Goal: Navigation & Orientation: Find specific page/section

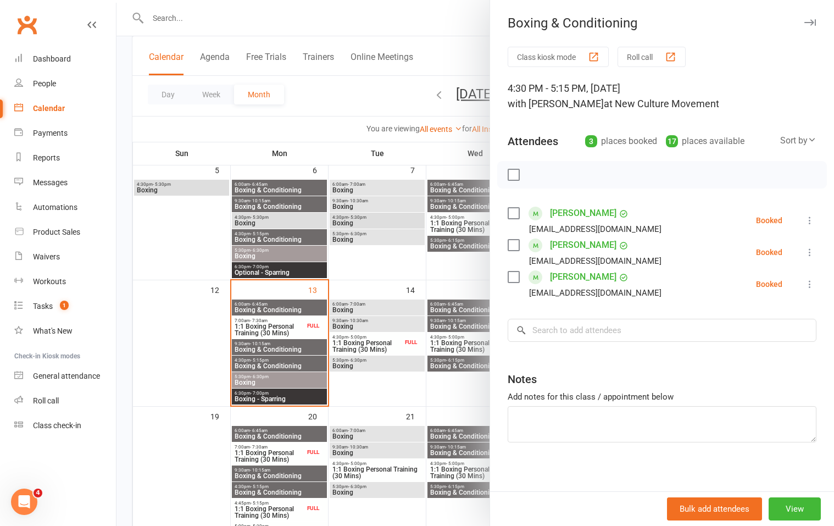
click at [320, 14] on div at bounding box center [475, 263] width 718 height 526
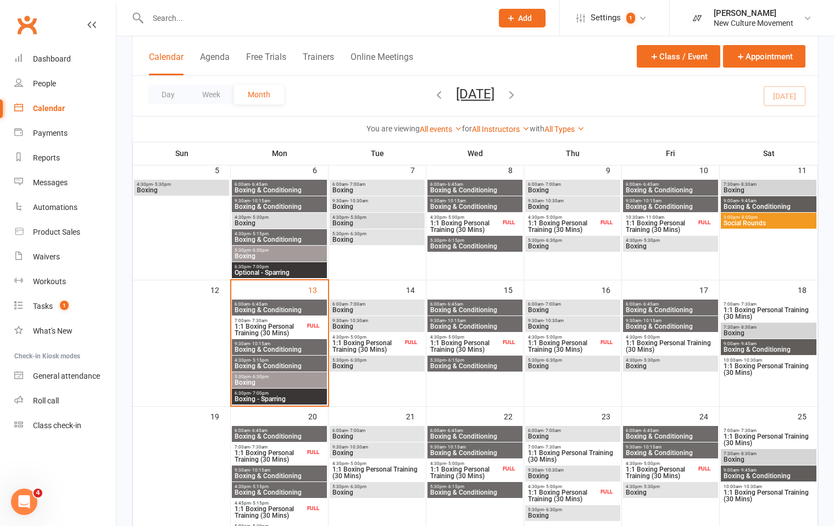
click at [265, 380] on span "Boxing" at bounding box center [279, 382] width 91 height 7
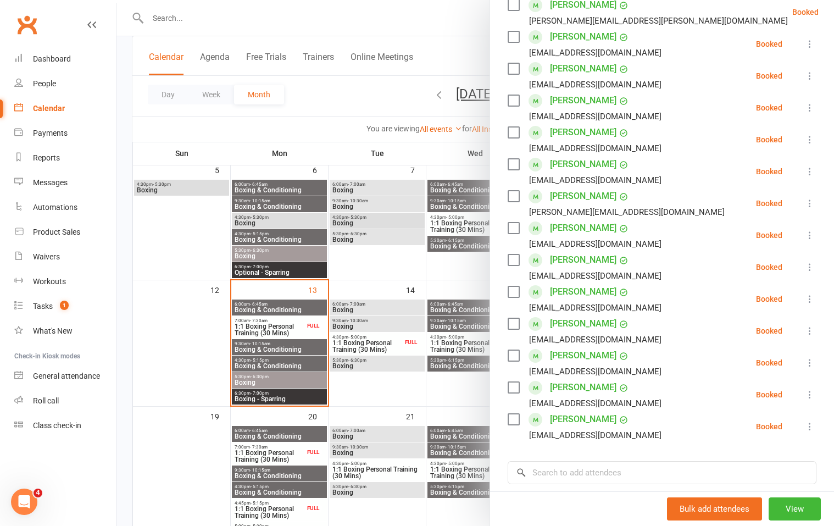
scroll to position [240, 0]
click at [284, 378] on div at bounding box center [475, 263] width 718 height 526
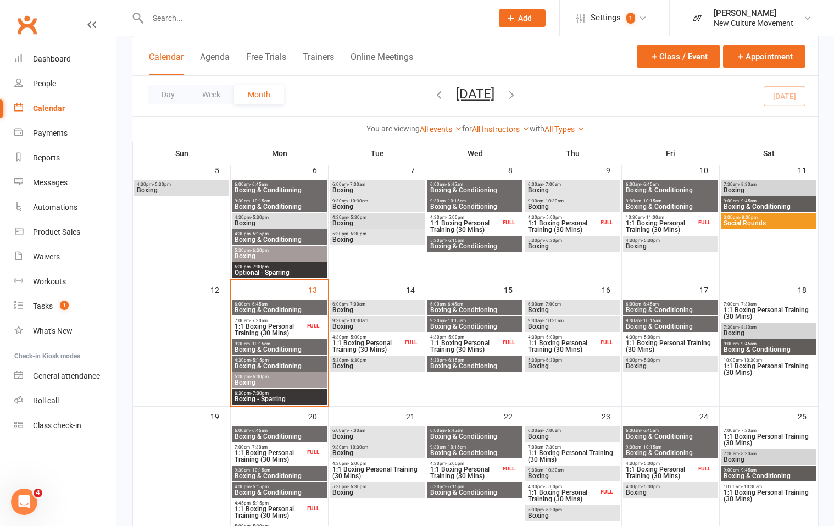
click at [297, 362] on span "4:30pm - 5:15pm" at bounding box center [279, 360] width 91 height 5
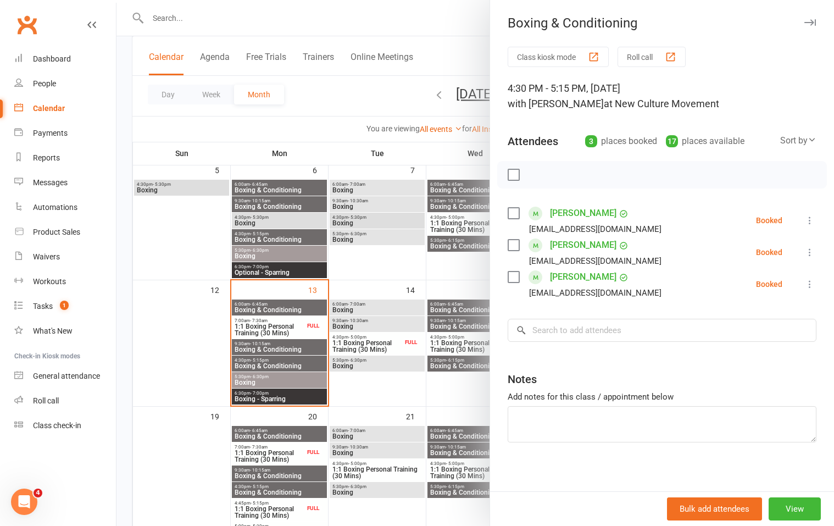
click at [270, 399] on div at bounding box center [475, 263] width 718 height 526
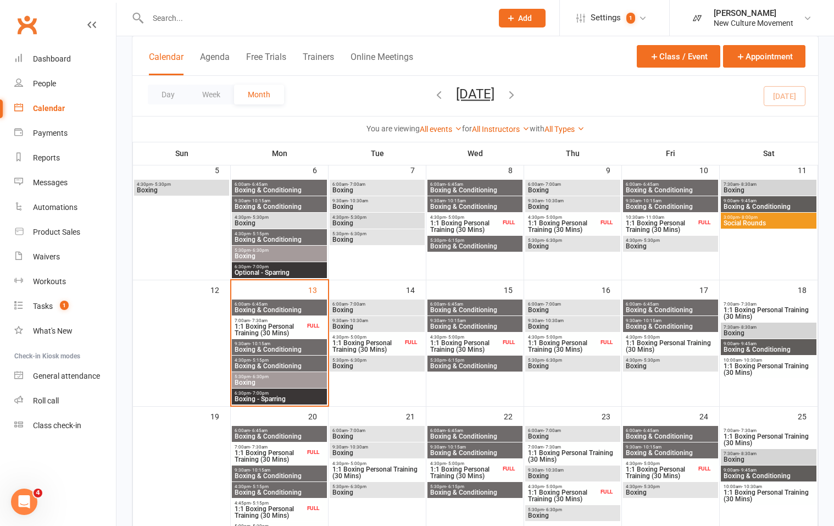
click at [273, 399] on span "Boxing - Sparring" at bounding box center [279, 399] width 91 height 7
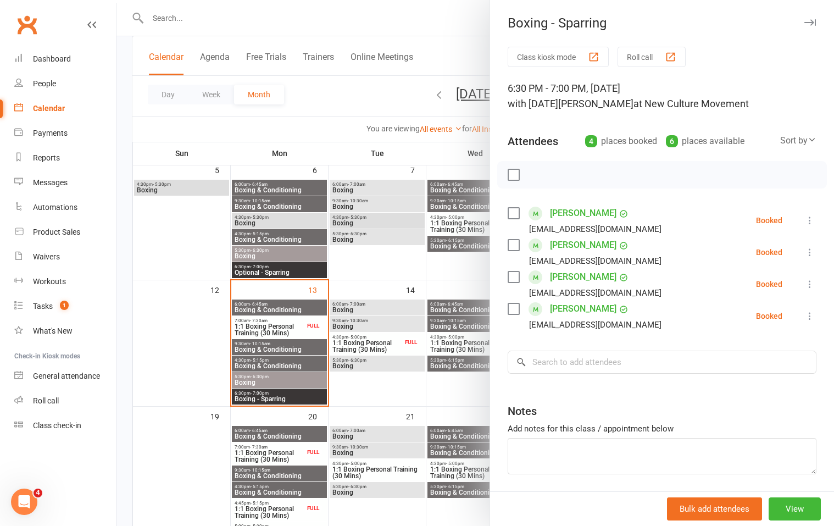
click at [248, 131] on div at bounding box center [475, 263] width 718 height 526
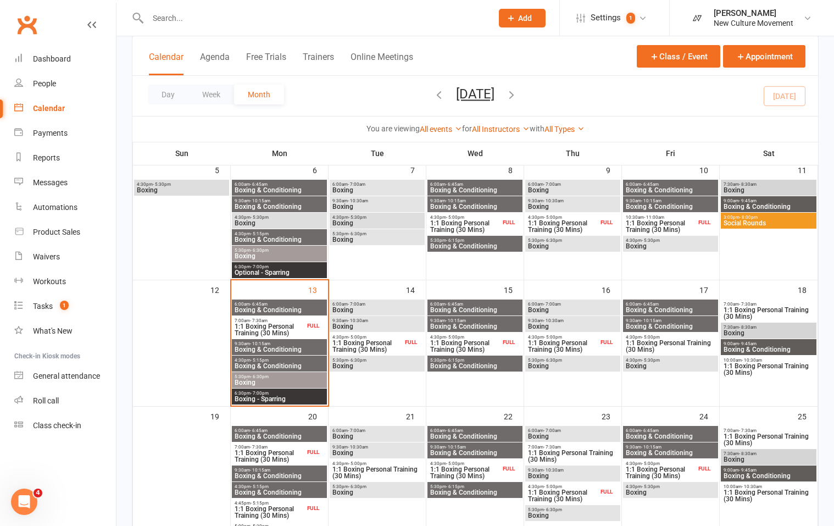
click at [259, 360] on span "- 5:15pm" at bounding box center [260, 360] width 18 height 5
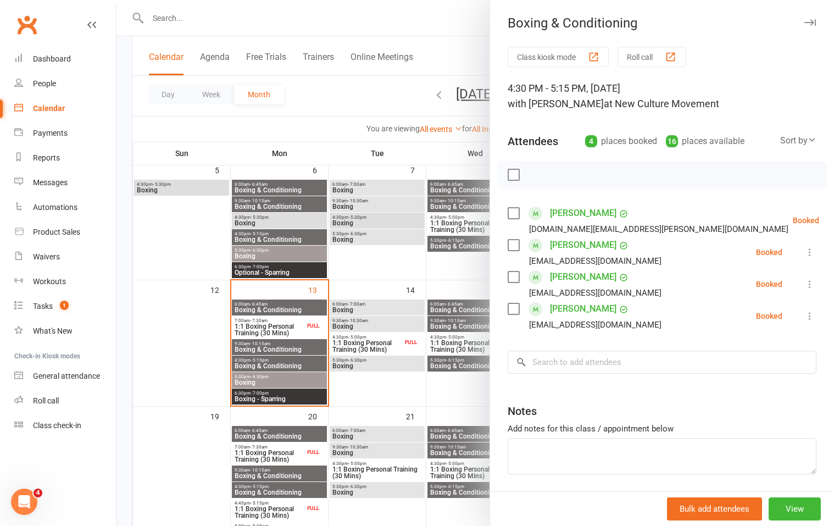
click at [261, 382] on div at bounding box center [475, 263] width 718 height 526
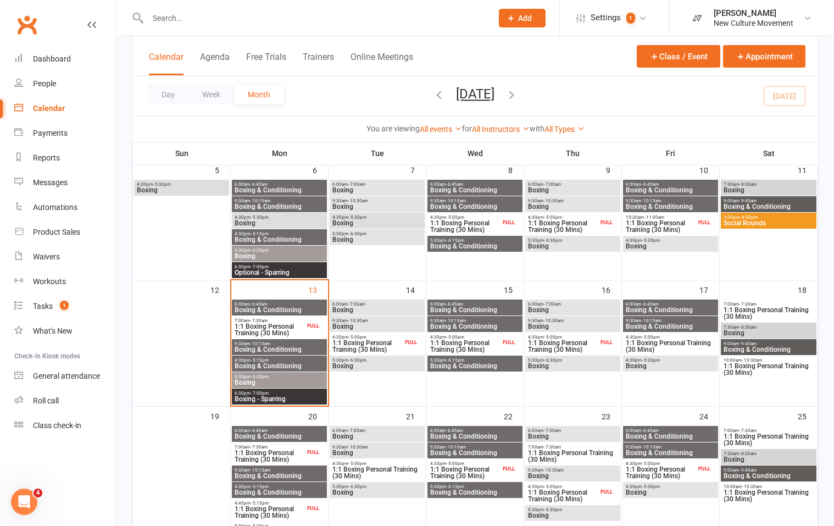
click at [269, 378] on span "5:30pm - 6:30pm" at bounding box center [279, 376] width 91 height 5
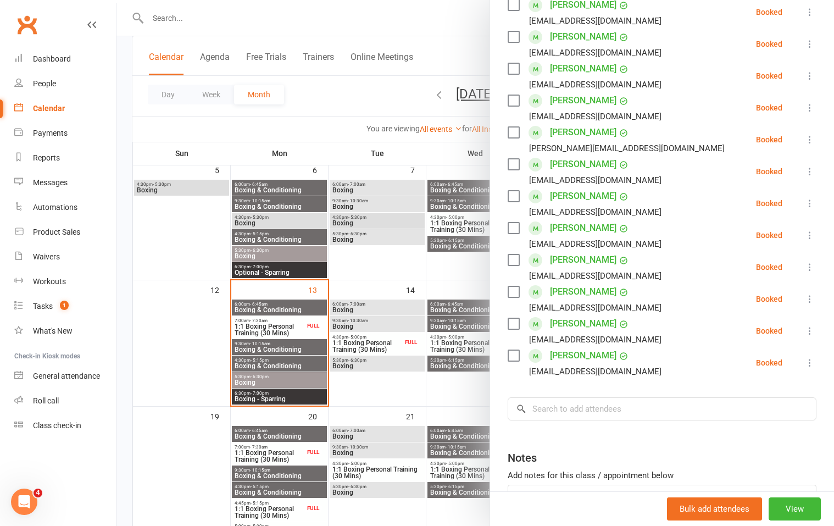
scroll to position [303, 0]
click at [287, 395] on div at bounding box center [475, 263] width 718 height 526
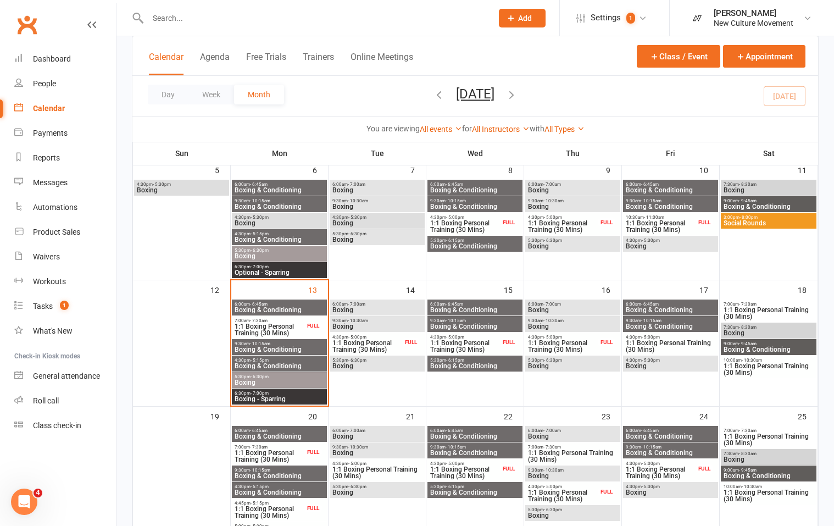
click at [290, 395] on span "6:30pm - 7:00pm" at bounding box center [279, 393] width 91 height 5
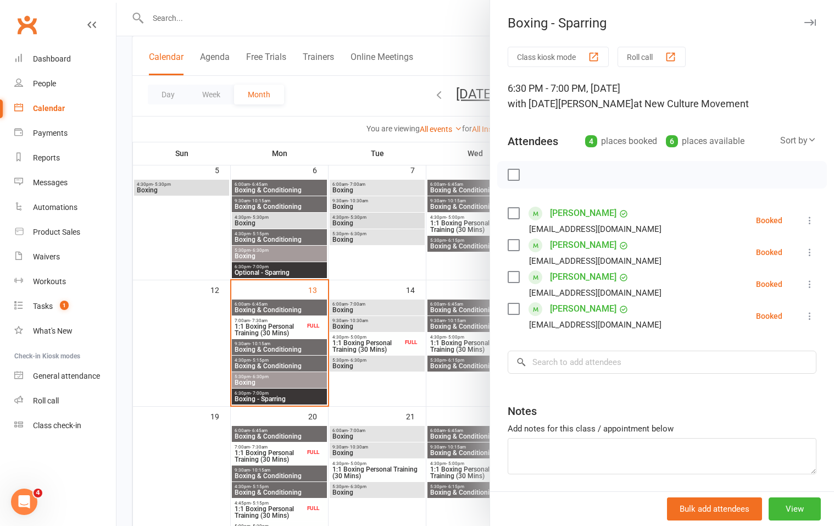
click at [357, 309] on div at bounding box center [475, 263] width 718 height 526
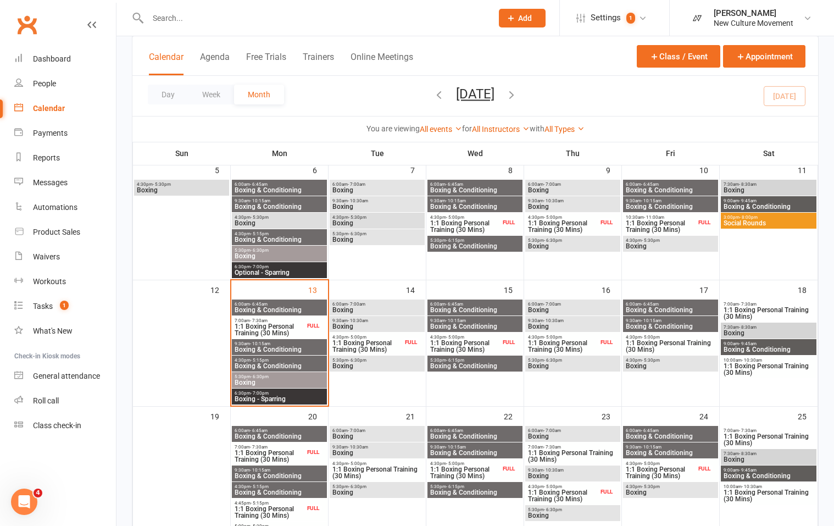
click at [360, 308] on span "Boxing" at bounding box center [377, 310] width 91 height 7
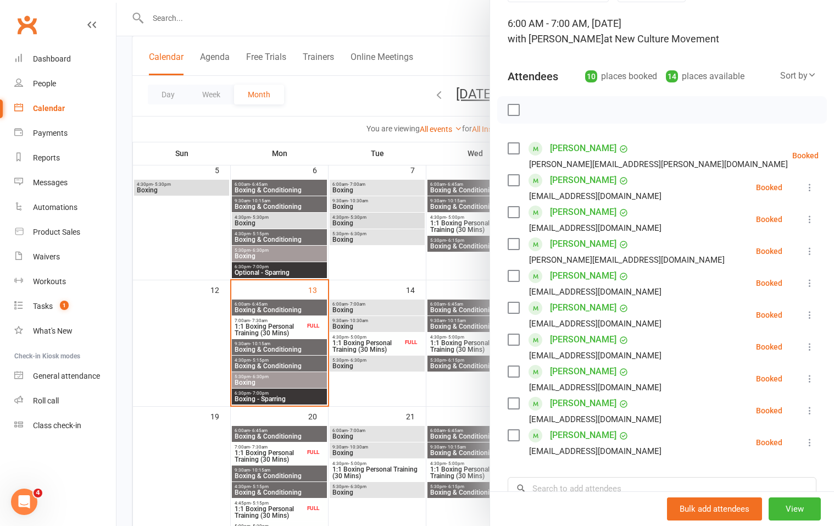
scroll to position [64, 0]
